Goal: Submit feedback/report problem: Submit feedback/report problem

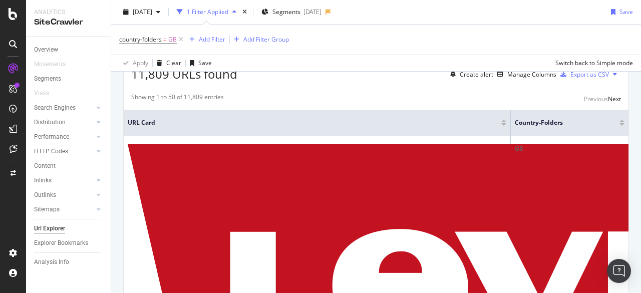
scroll to position [192, 0]
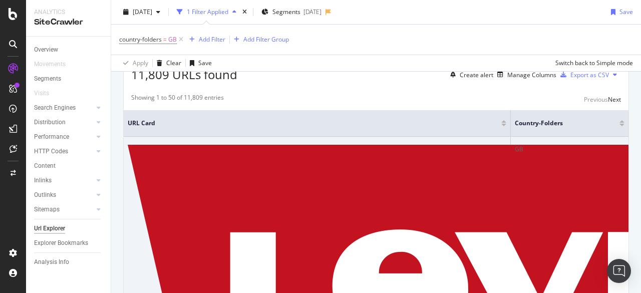
drag, startPoint x: 247, startPoint y: 160, endPoint x: 248, endPoint y: 174, distance: 13.5
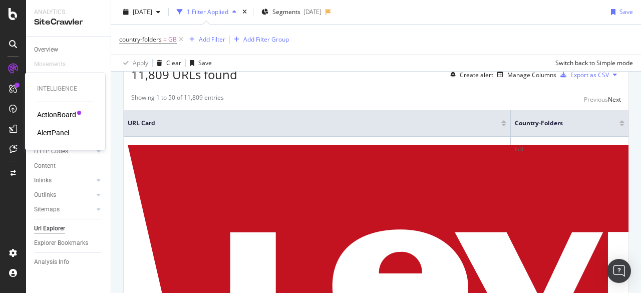
click at [41, 133] on div "AlertPanel" at bounding box center [53, 133] width 32 height 10
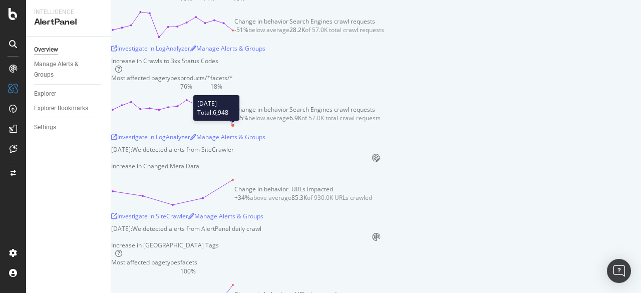
scroll to position [143, 0]
click at [190, 52] on div "Investigate in LogAnalyzer" at bounding box center [150, 48] width 79 height 9
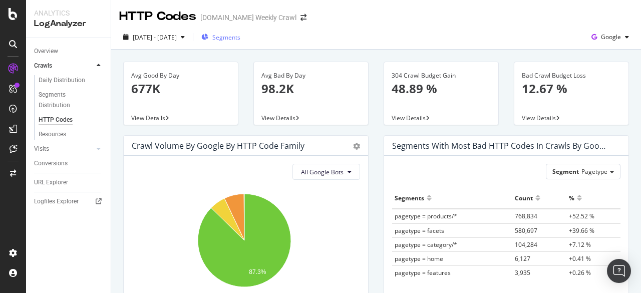
click at [233, 42] on div "Segments" at bounding box center [220, 37] width 39 height 15
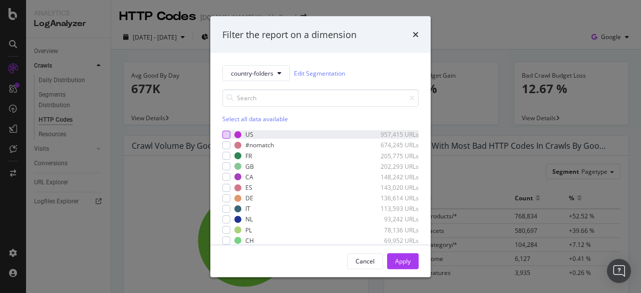
click at [227, 134] on div "modal" at bounding box center [226, 134] width 8 height 8
click at [407, 259] on div "Apply" at bounding box center [403, 260] width 16 height 9
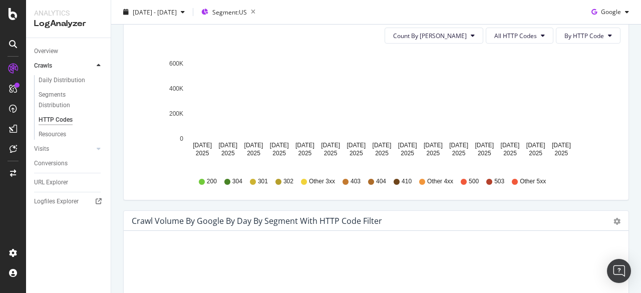
scroll to position [347, 0]
